Goal: Task Accomplishment & Management: Manage account settings

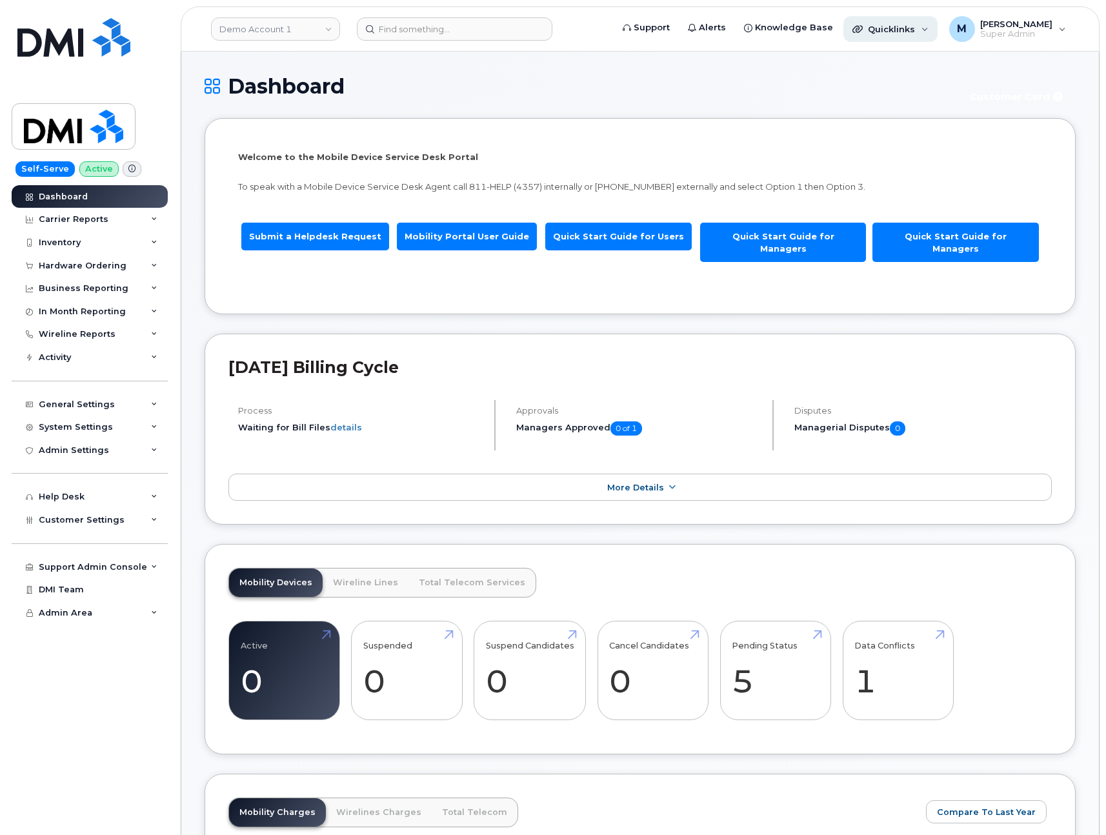
click at [900, 32] on span "Quicklinks" at bounding box center [891, 29] width 47 height 10
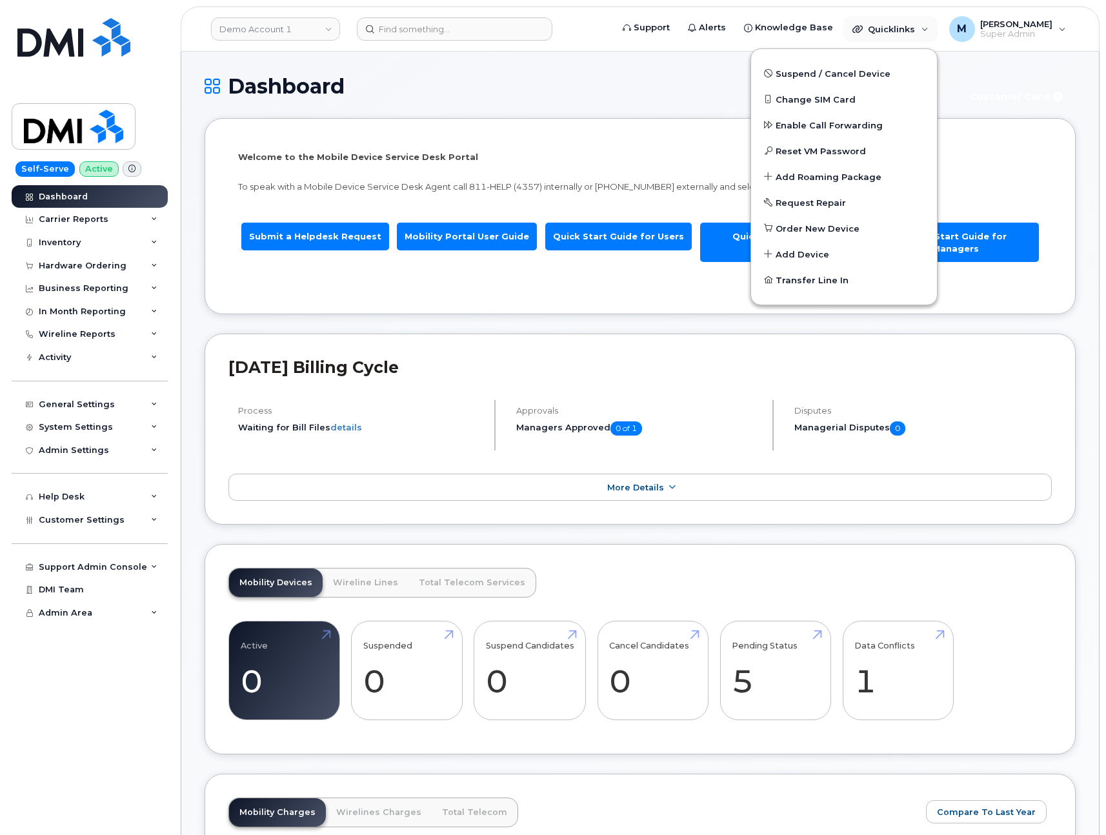
click at [586, 98] on div "Dashboard Customer Card" at bounding box center [640, 96] width 871 height 43
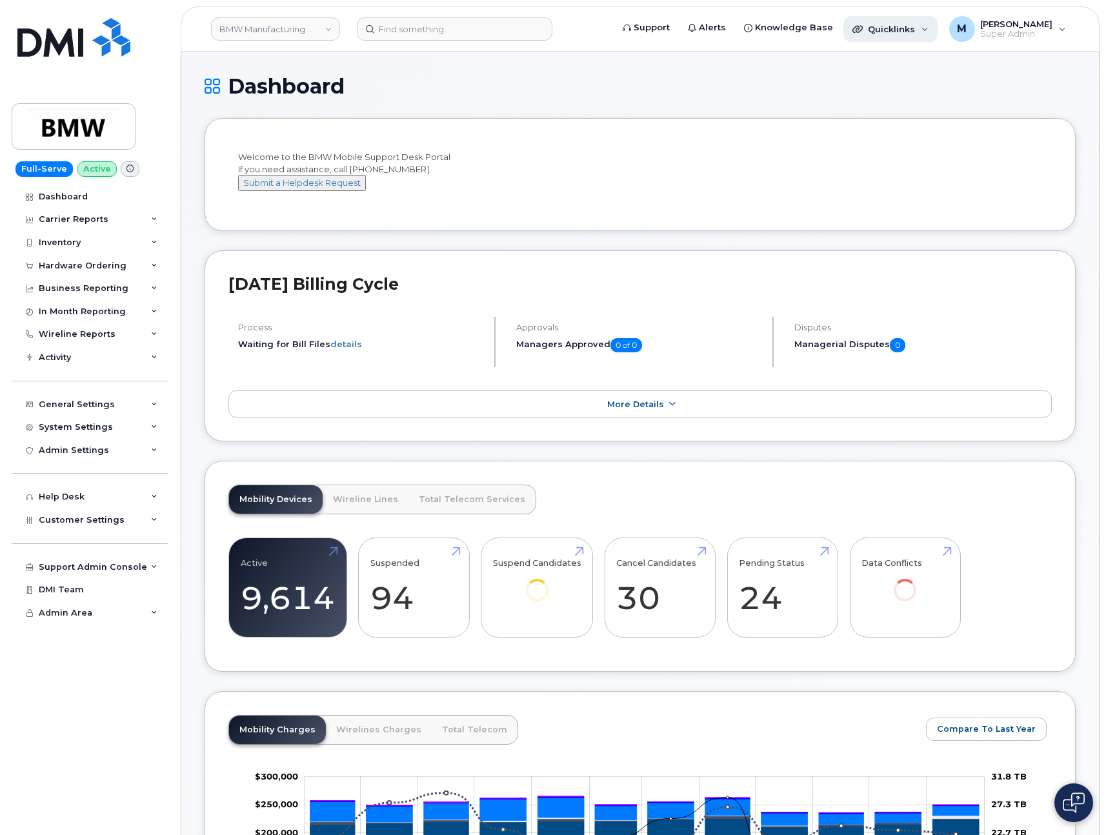
click at [904, 32] on span "Quicklinks" at bounding box center [891, 29] width 47 height 10
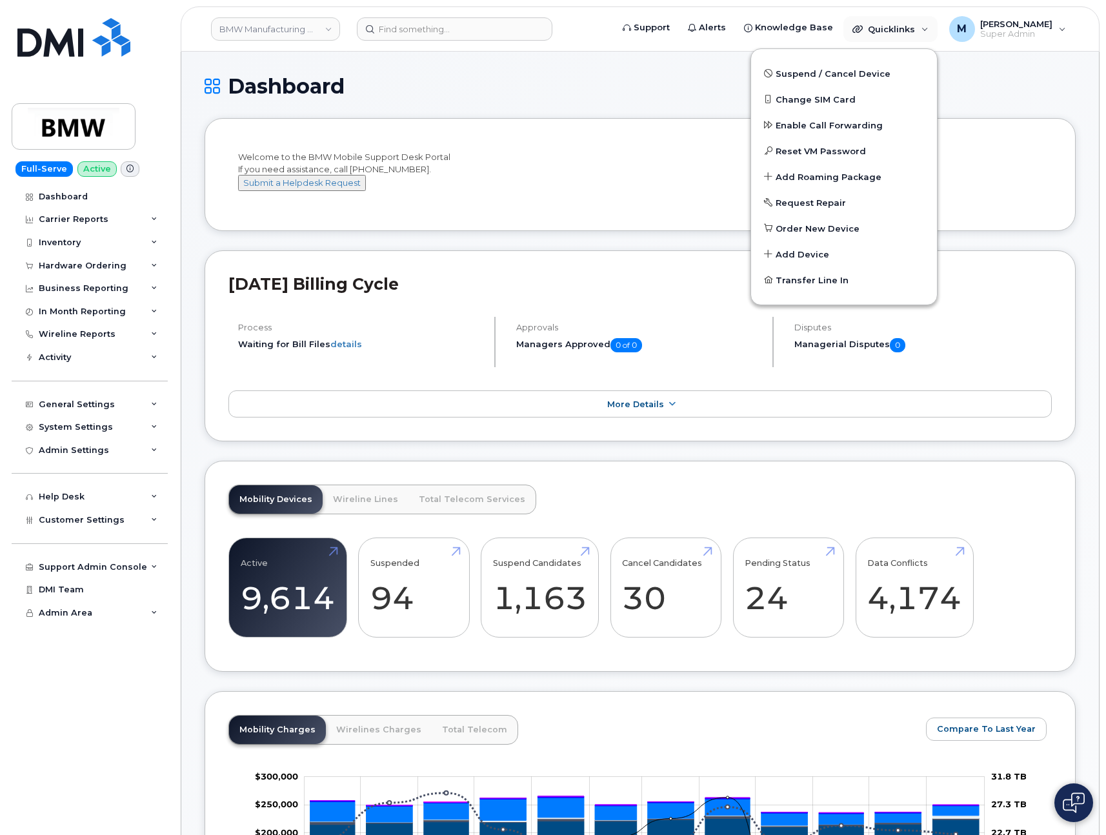
click at [628, 81] on h1 "Dashboard" at bounding box center [640, 86] width 871 height 23
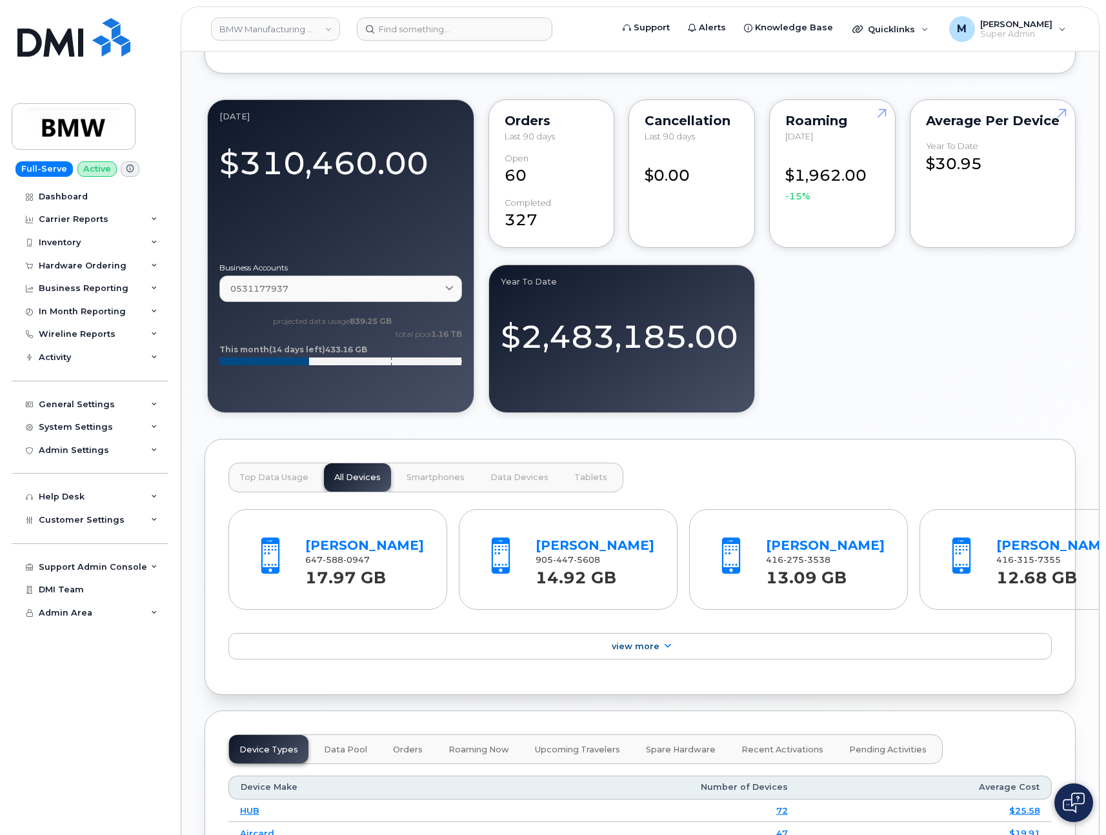
scroll to position [1415, 0]
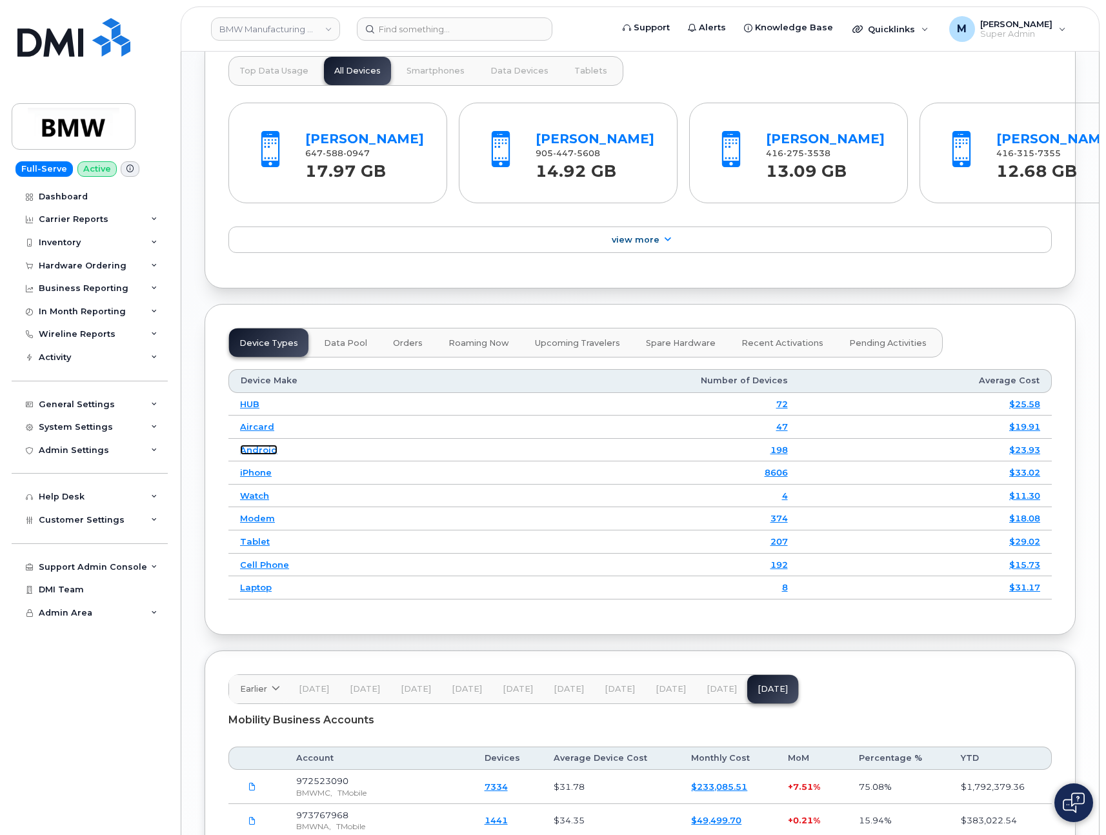
click at [254, 455] on link "Android" at bounding box center [258, 450] width 37 height 10
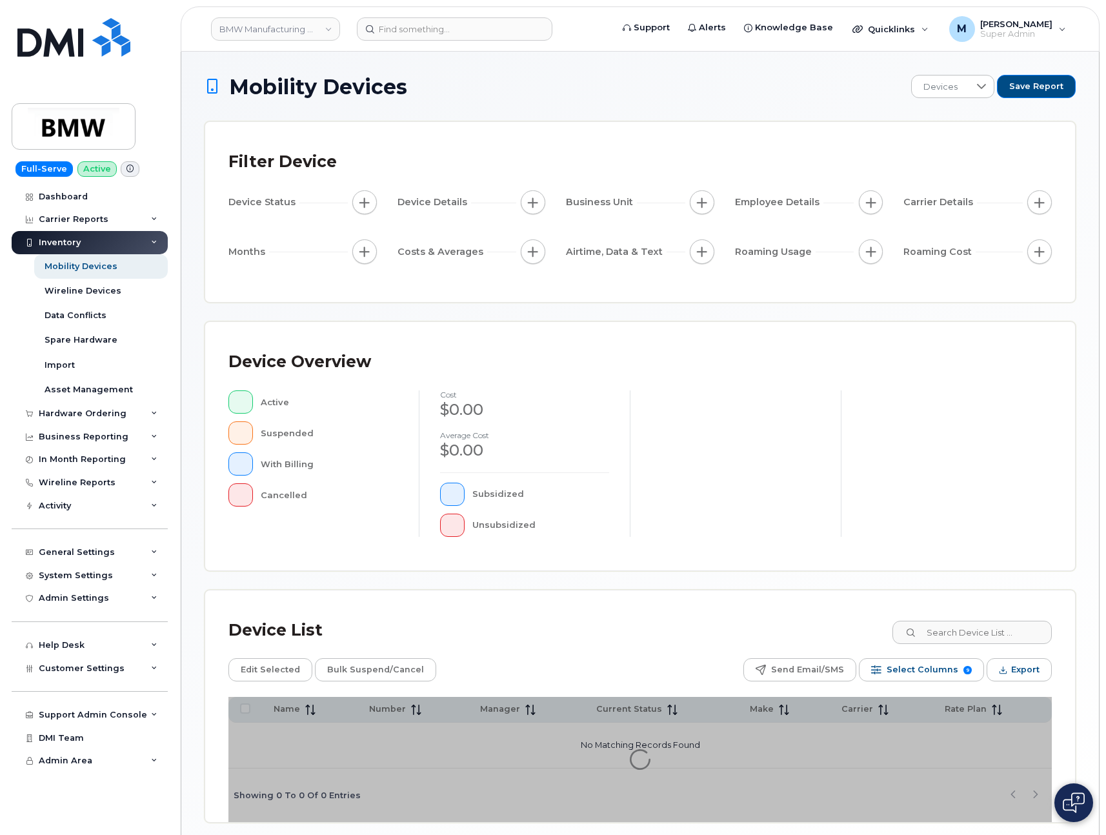
scroll to position [52, 0]
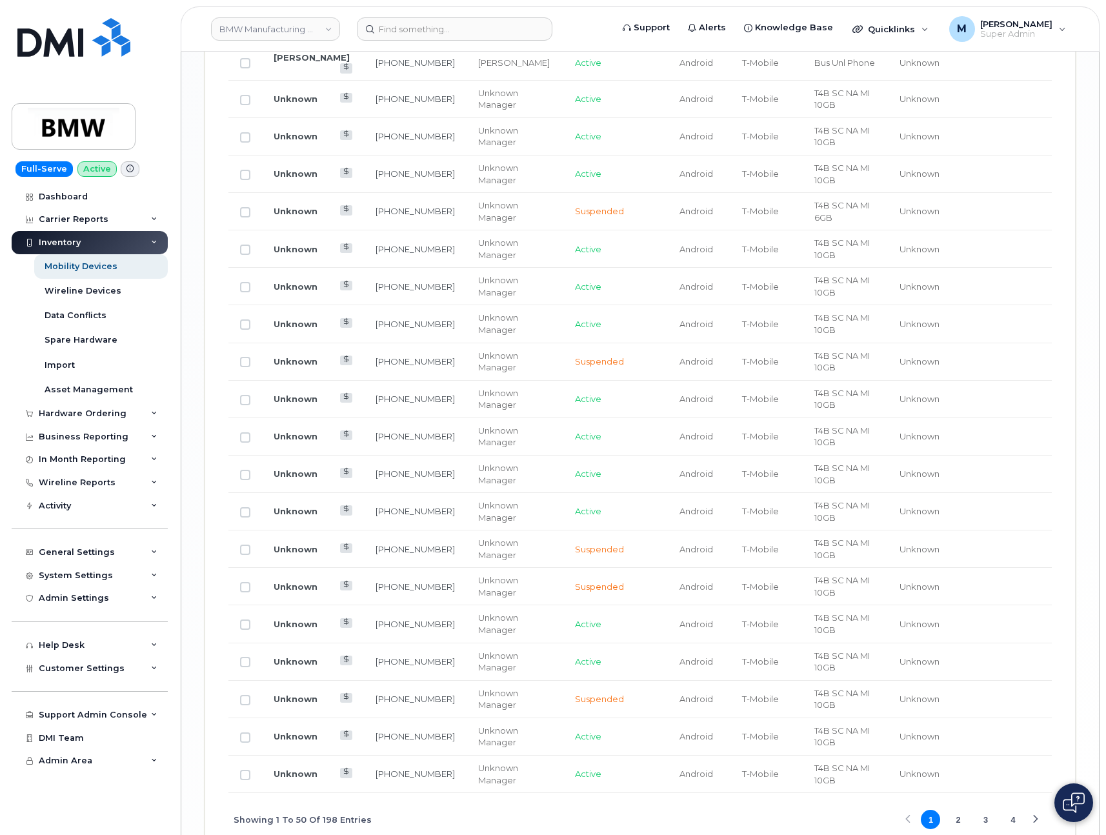
scroll to position [1947, 0]
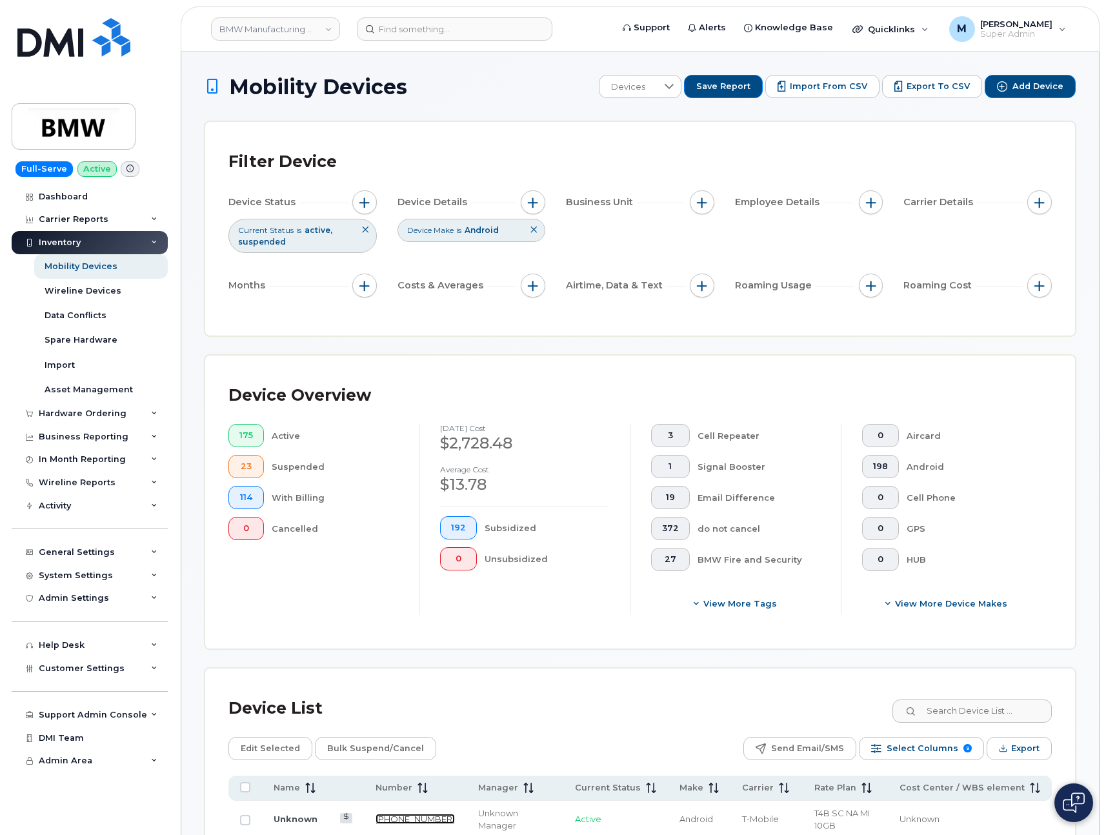
click at [375, 817] on link "201-257-1728" at bounding box center [414, 819] width 79 height 10
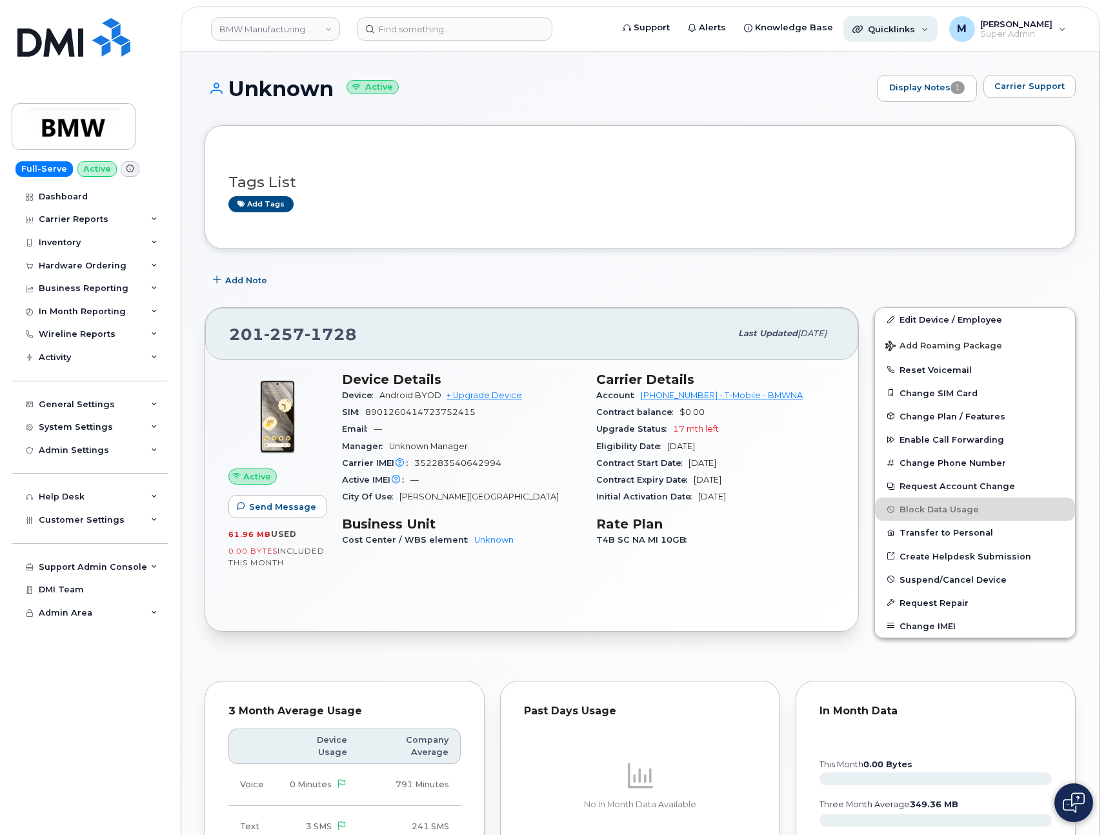
click at [911, 32] on span "Quicklinks" at bounding box center [891, 29] width 47 height 10
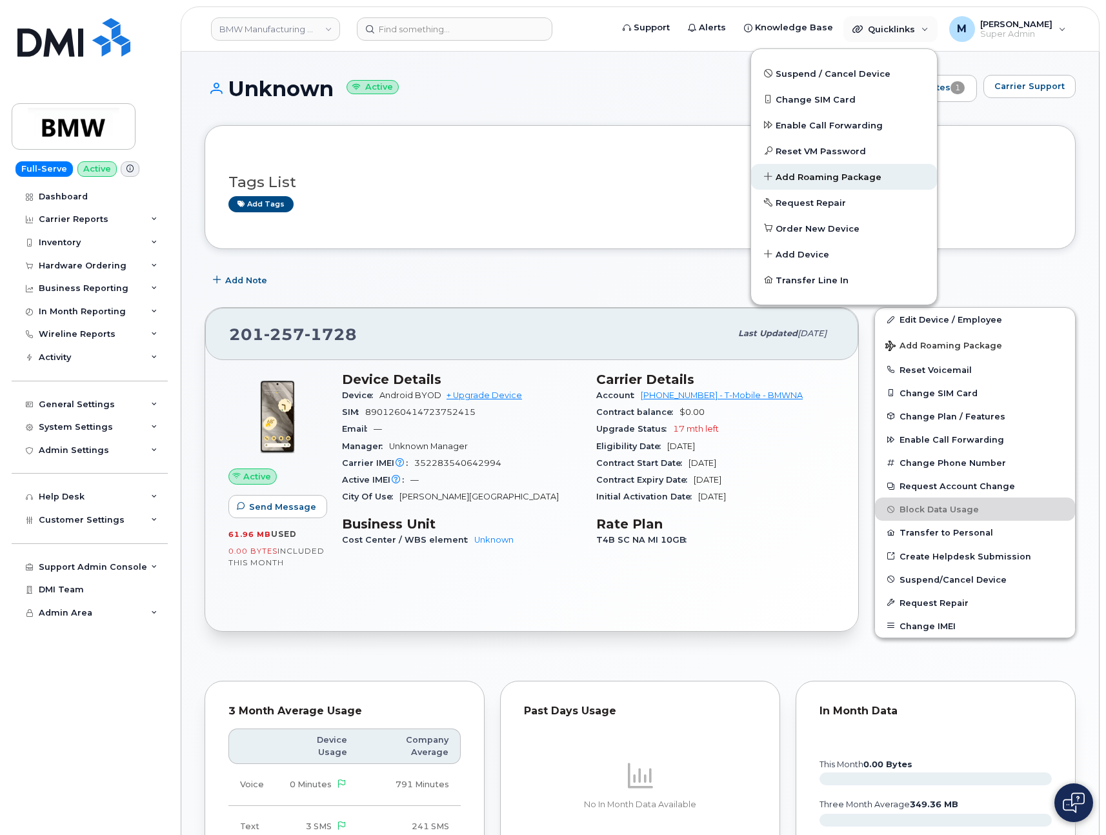
click at [859, 181] on span "Add Roaming Package" at bounding box center [829, 177] width 106 height 13
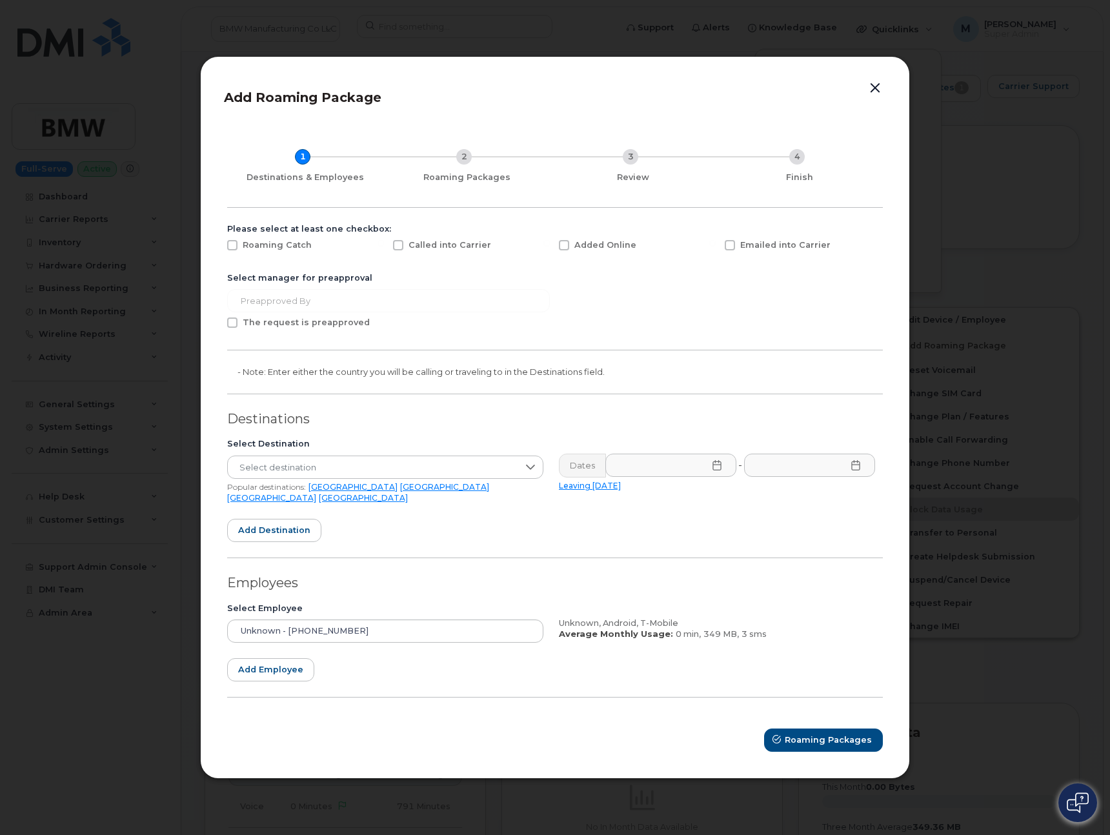
click at [870, 94] on button "button" at bounding box center [874, 88] width 19 height 18
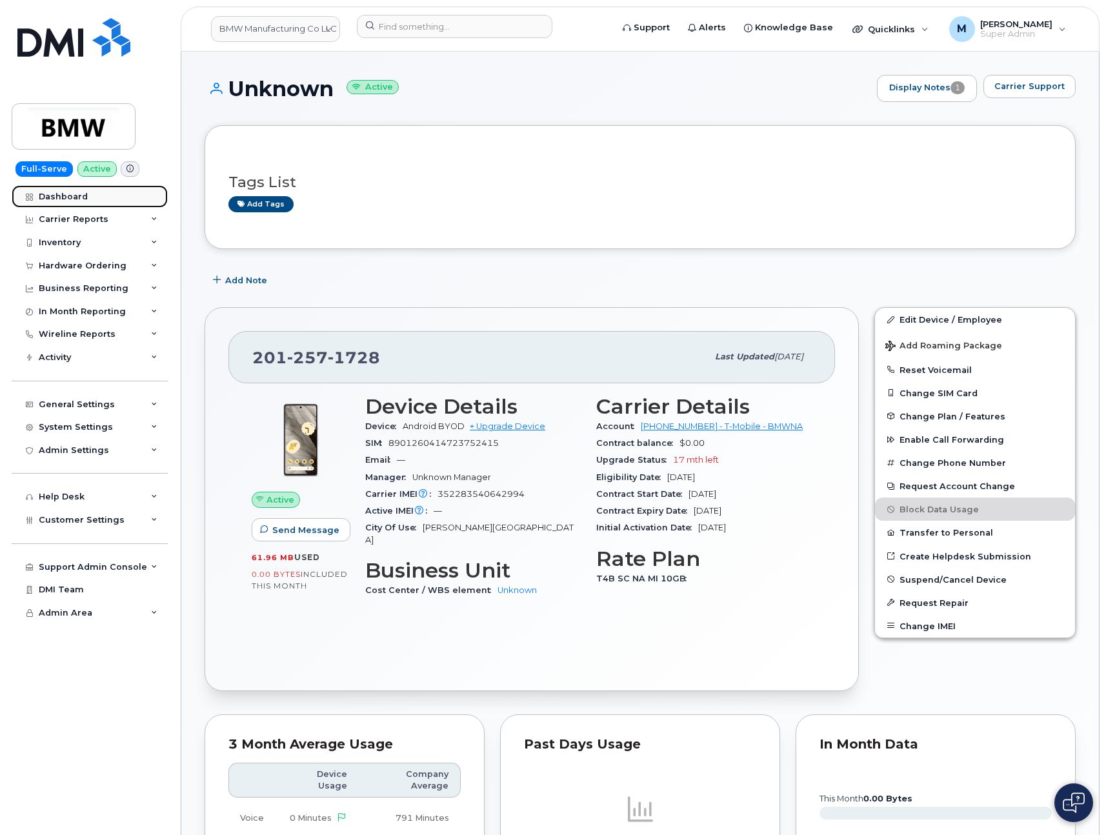
click at [58, 193] on div "Dashboard" at bounding box center [63, 197] width 49 height 10
click at [965, 346] on span "Add Roaming Package" at bounding box center [943, 347] width 117 height 12
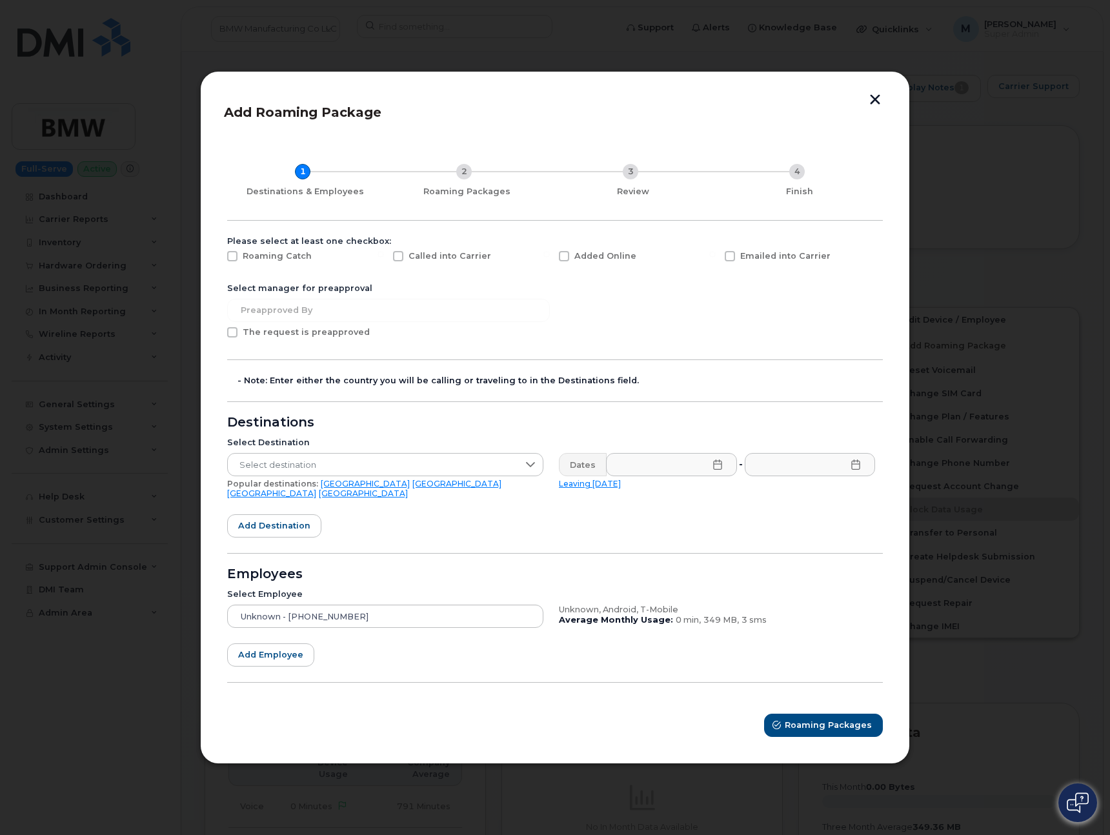
click at [873, 108] on button "button" at bounding box center [874, 101] width 19 height 14
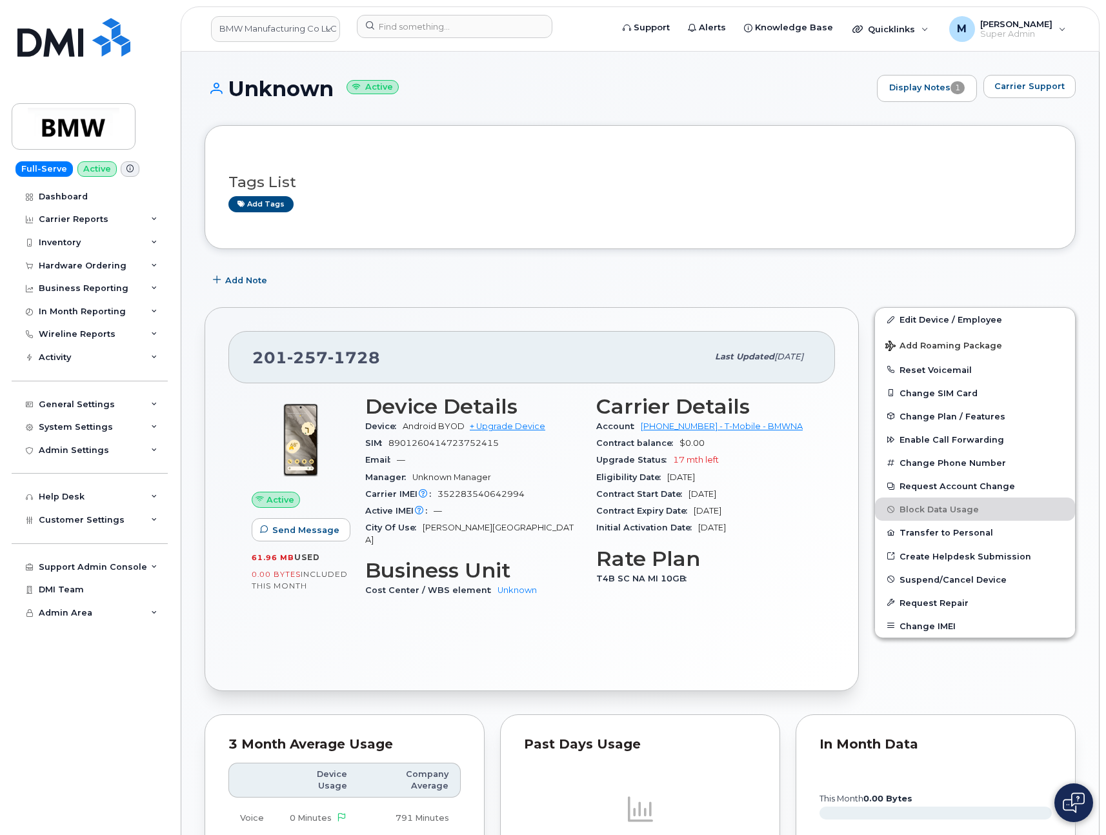
click at [701, 123] on div "Unknown Active Display Notes 1 Carrier Support" at bounding box center [640, 100] width 871 height 50
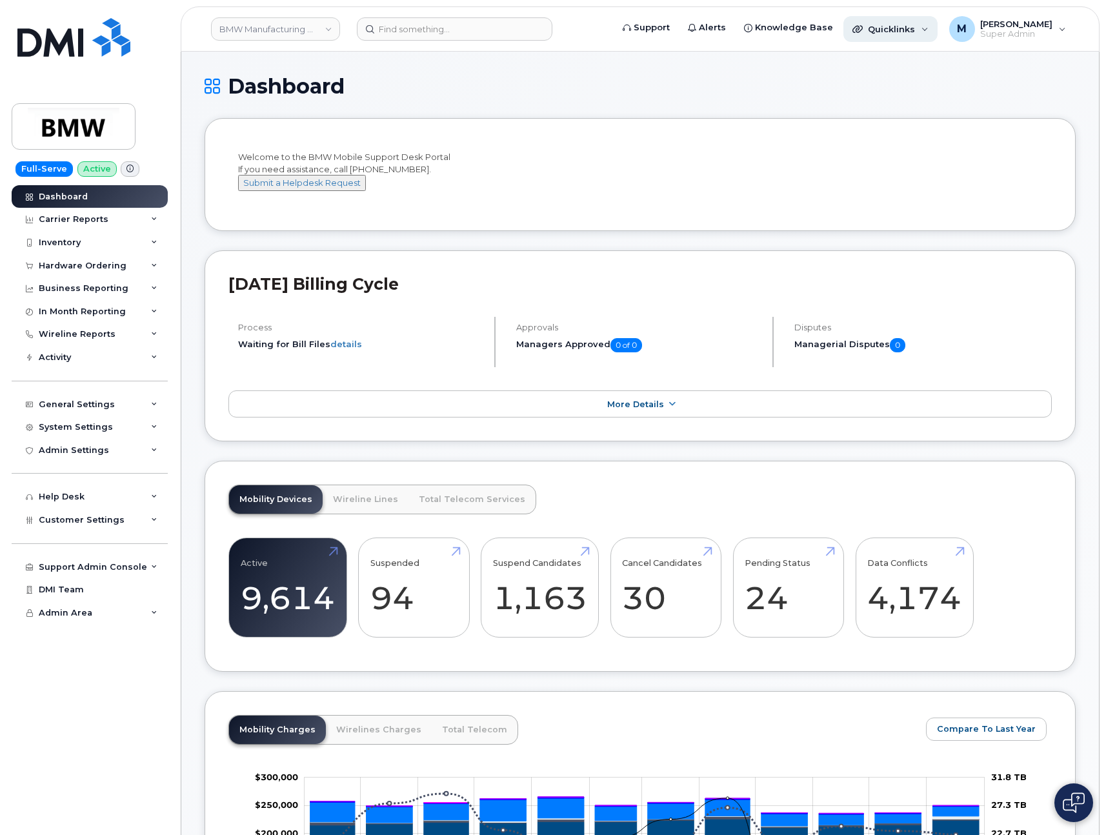
click at [912, 30] on span "Quicklinks" at bounding box center [891, 29] width 47 height 10
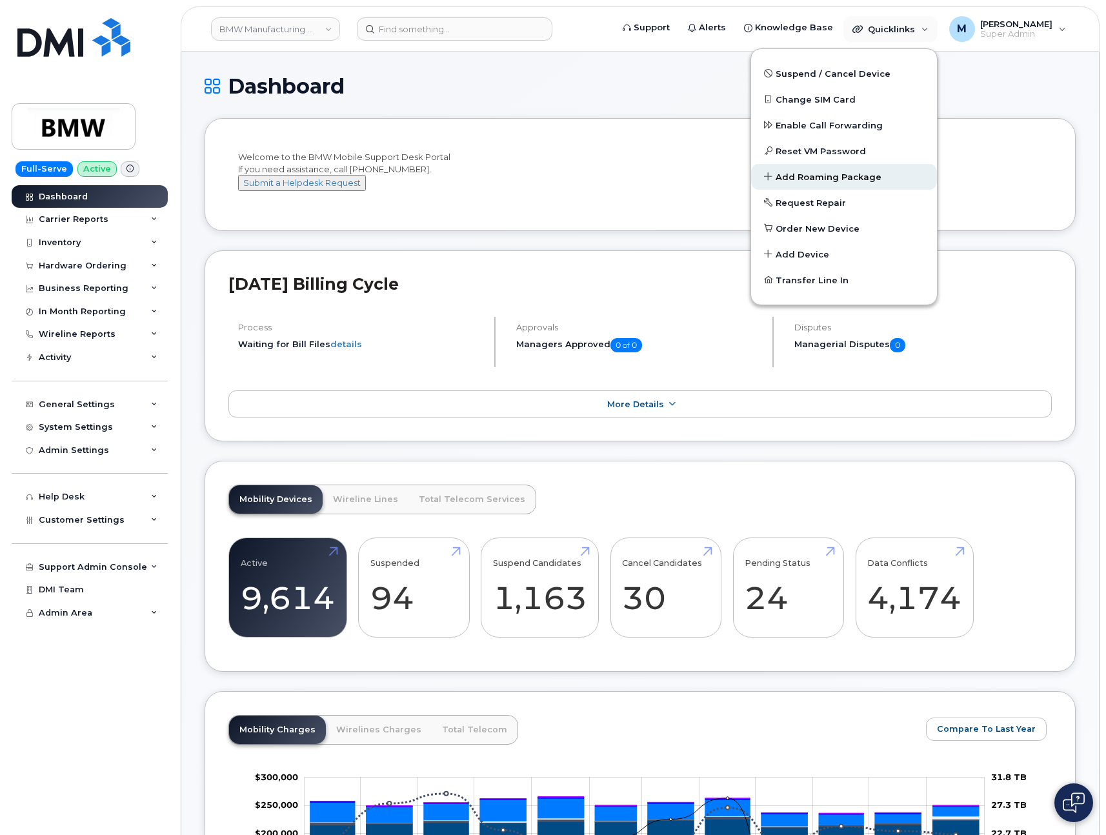
click at [862, 177] on span "Add Roaming Package" at bounding box center [829, 177] width 106 height 13
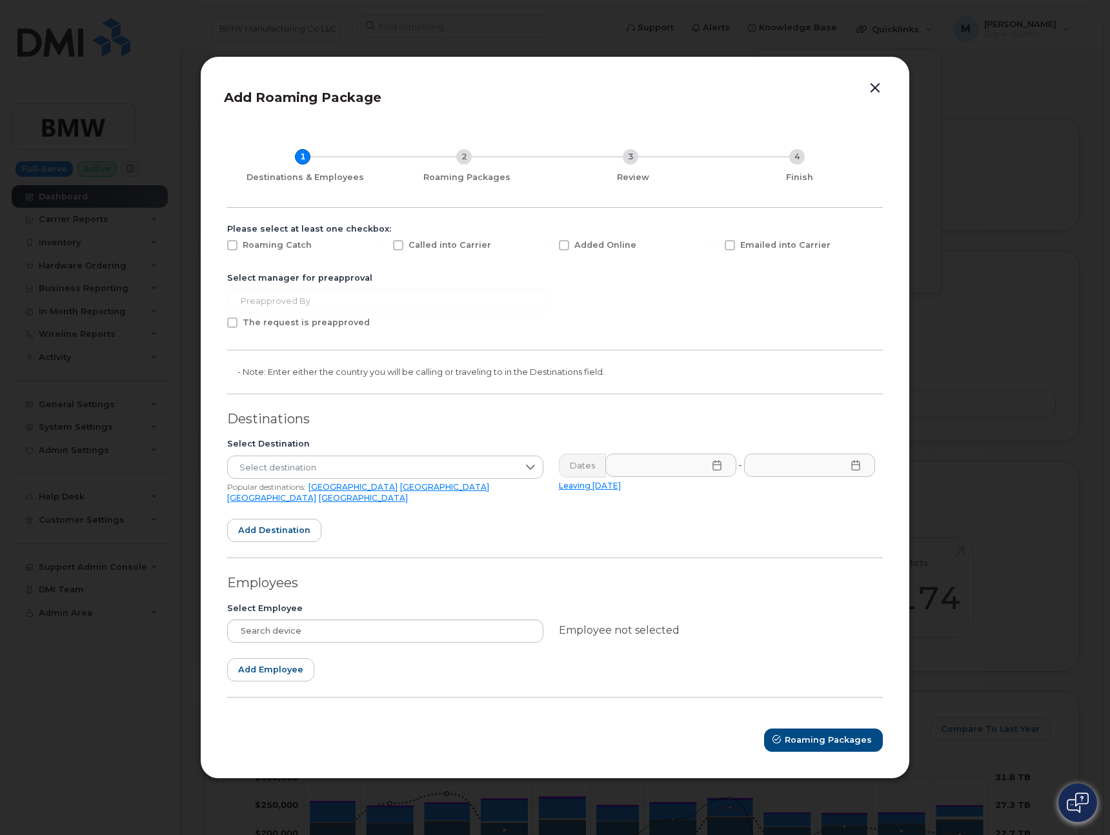
click at [871, 94] on button "button" at bounding box center [874, 88] width 19 height 18
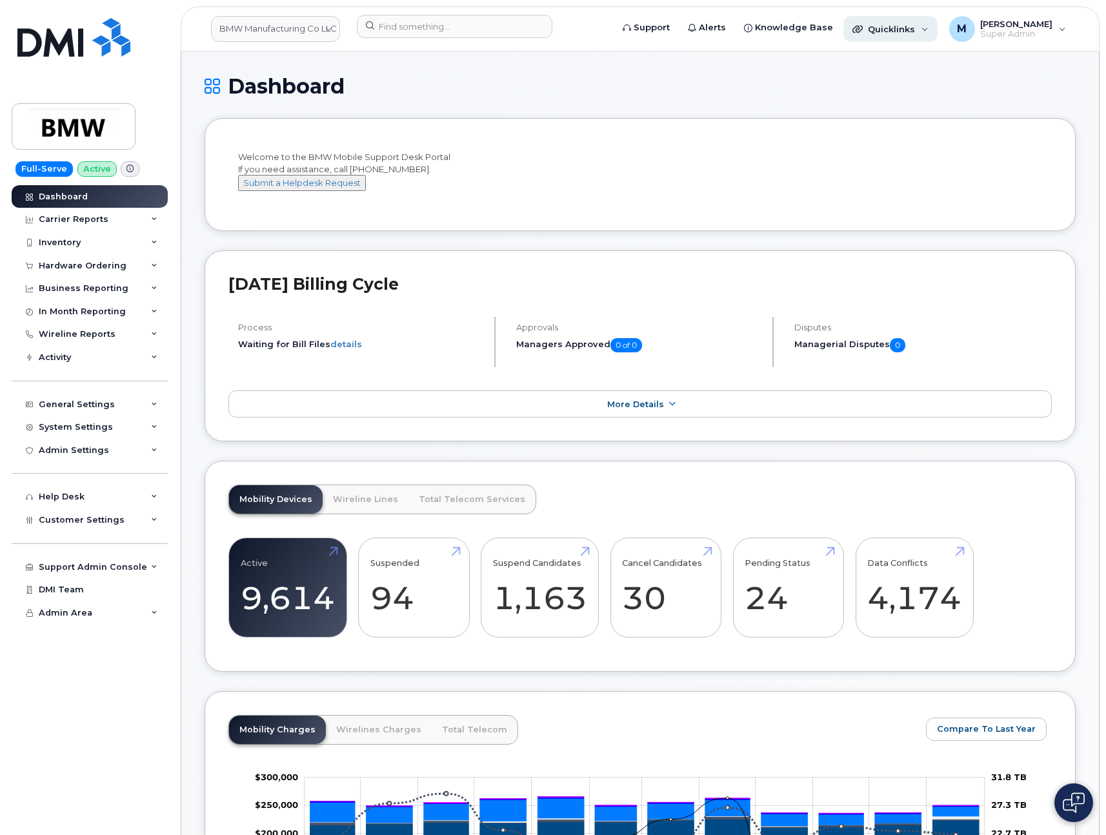
click at [901, 35] on div "Quicklinks" at bounding box center [890, 29] width 94 height 26
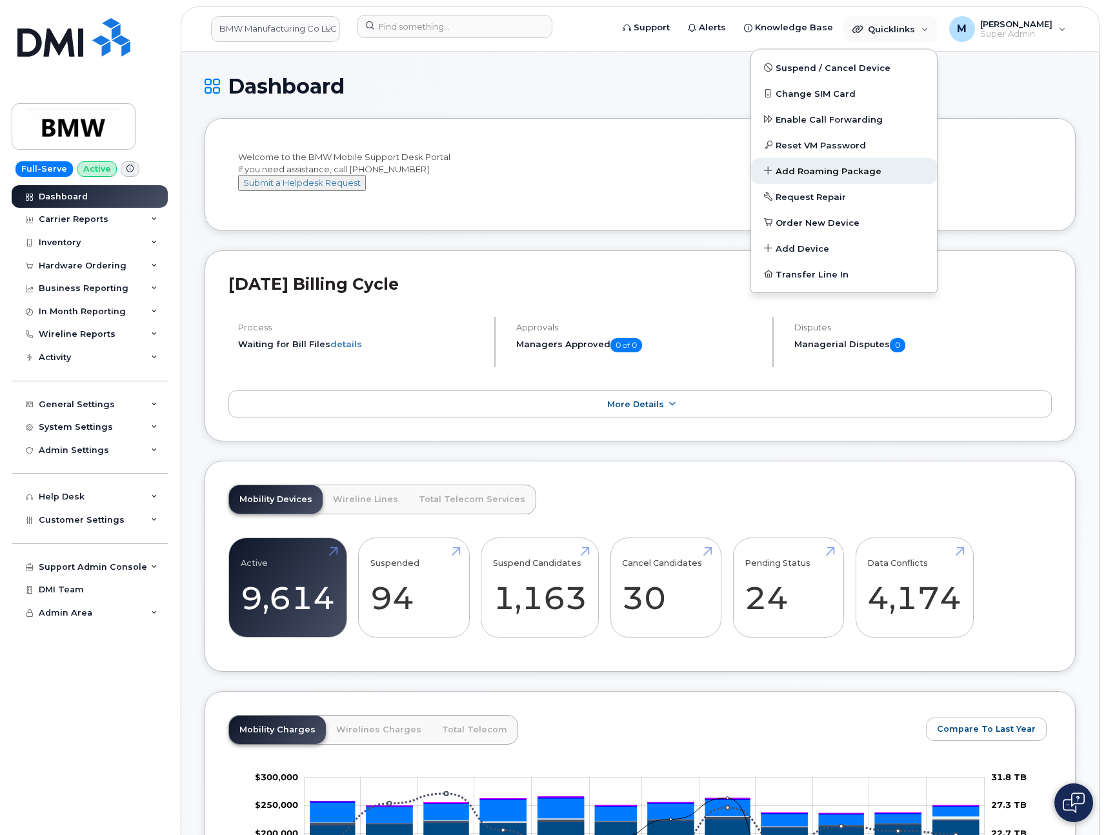
click at [892, 175] on link "Add Roaming Package" at bounding box center [844, 171] width 186 height 26
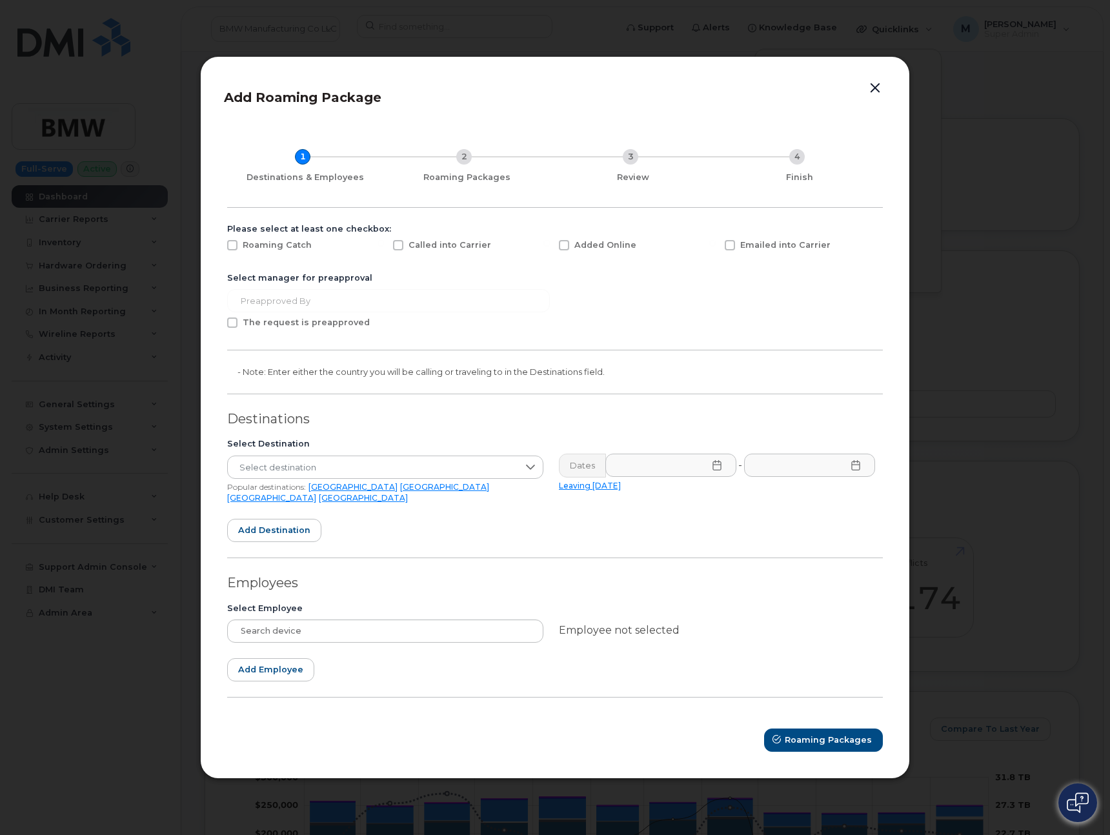
click at [873, 92] on button "button" at bounding box center [874, 88] width 19 height 18
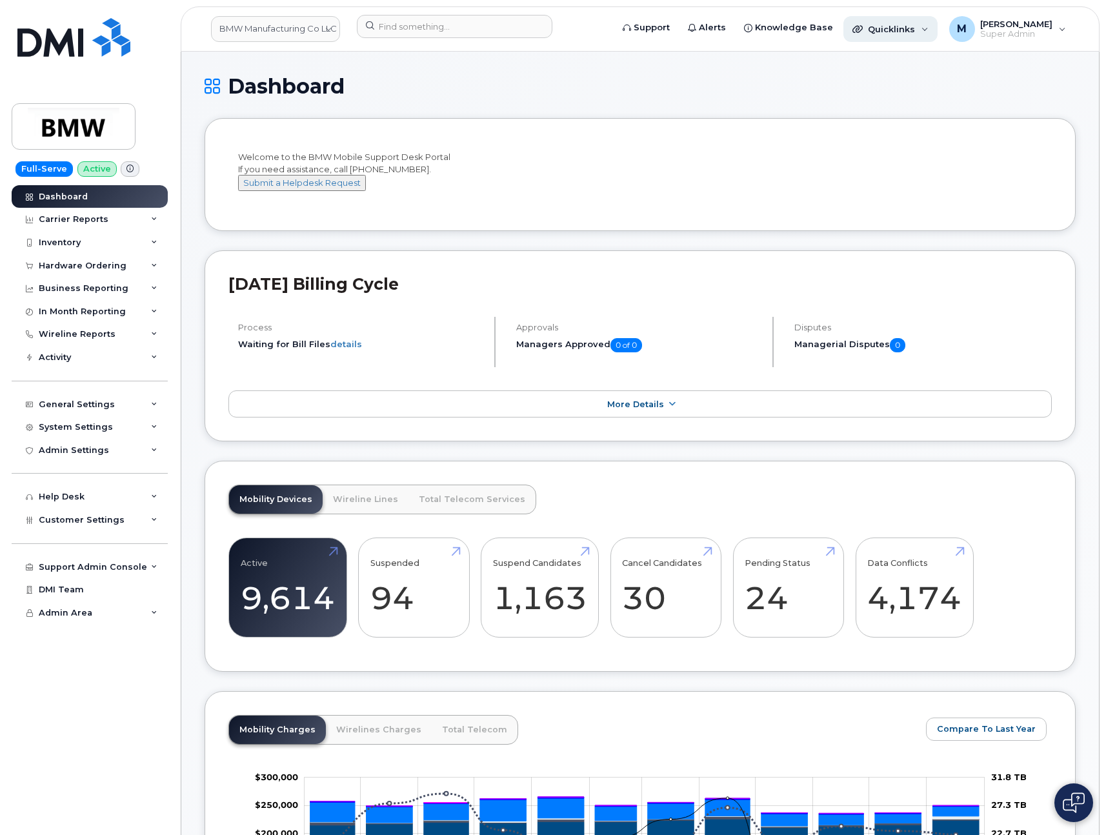
click at [915, 33] on span "Quicklinks" at bounding box center [891, 29] width 47 height 10
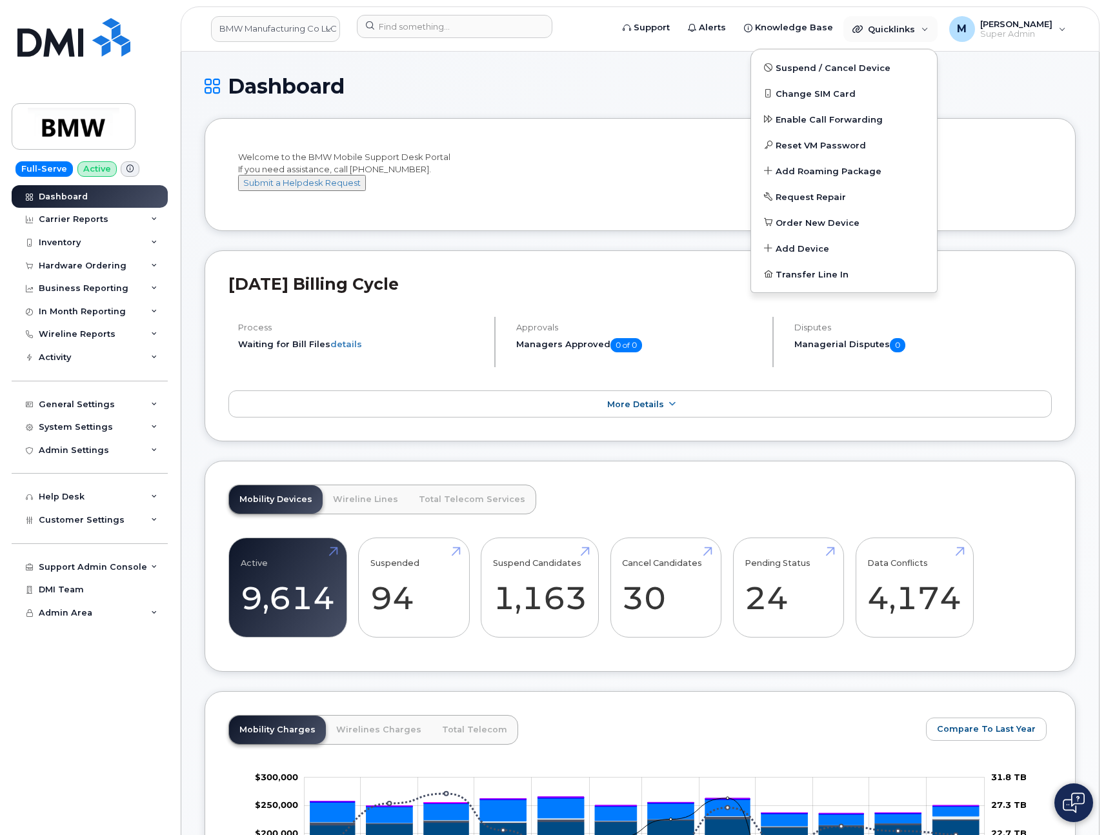
click at [1012, 81] on h1 "Dashboard" at bounding box center [640, 86] width 871 height 23
